Goal: Answer question/provide support

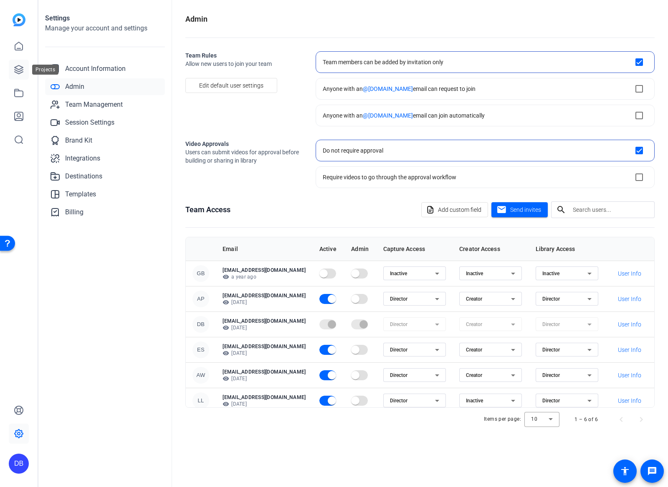
click at [21, 73] on icon at bounding box center [19, 70] width 8 height 8
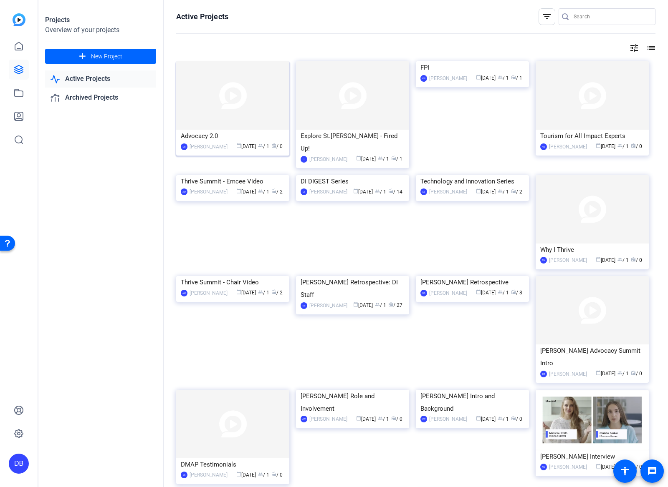
click at [239, 121] on img at bounding box center [232, 95] width 113 height 68
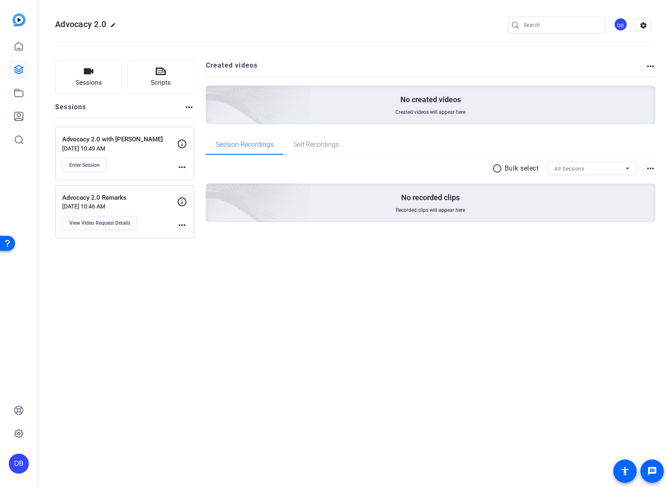
click at [181, 227] on mat-icon "more_horiz" at bounding box center [182, 225] width 10 height 10
click at [130, 201] on div at bounding box center [334, 243] width 668 height 487
click at [108, 221] on span "View Video Request Details" at bounding box center [99, 223] width 61 height 7
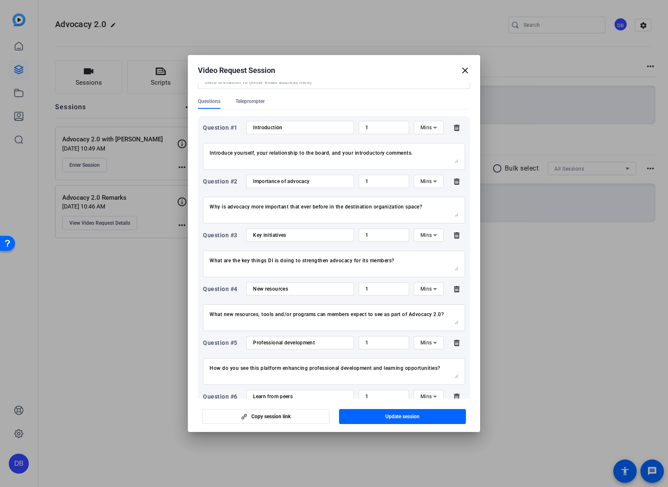
scroll to position [83, 0]
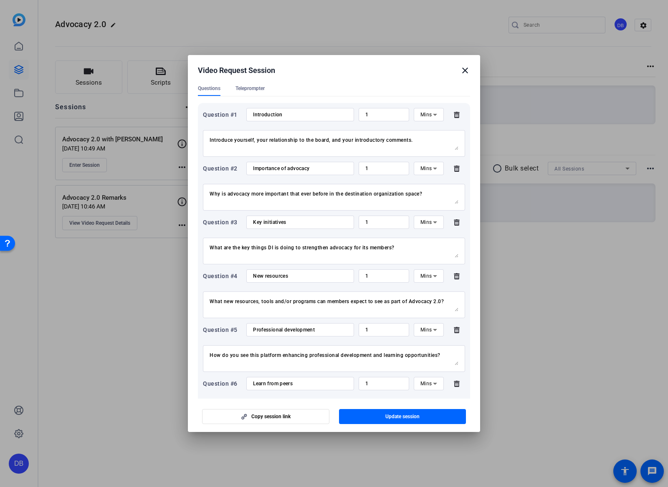
click at [347, 309] on textarea "What new resources, tools and/or programs can members expect to see as part of …" at bounding box center [333, 304] width 249 height 13
paste textarea "how we are reframing the dialogue about advocacy leadership and impact"
type textarea "What new resources, tools and/or programs can members expect to see as part of …"
click at [379, 415] on span "button" at bounding box center [402, 417] width 127 height 20
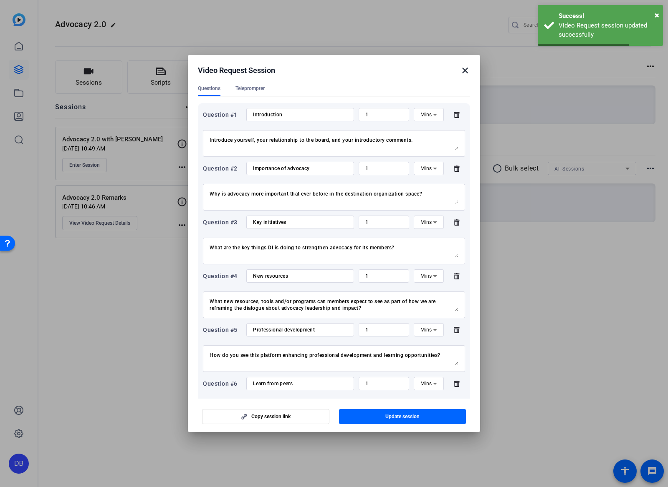
click at [459, 73] on div "Video Request Session close" at bounding box center [334, 71] width 272 height 10
click at [461, 71] on mat-icon "close" at bounding box center [465, 71] width 10 height 10
